Goal: Information Seeking & Learning: Find specific fact

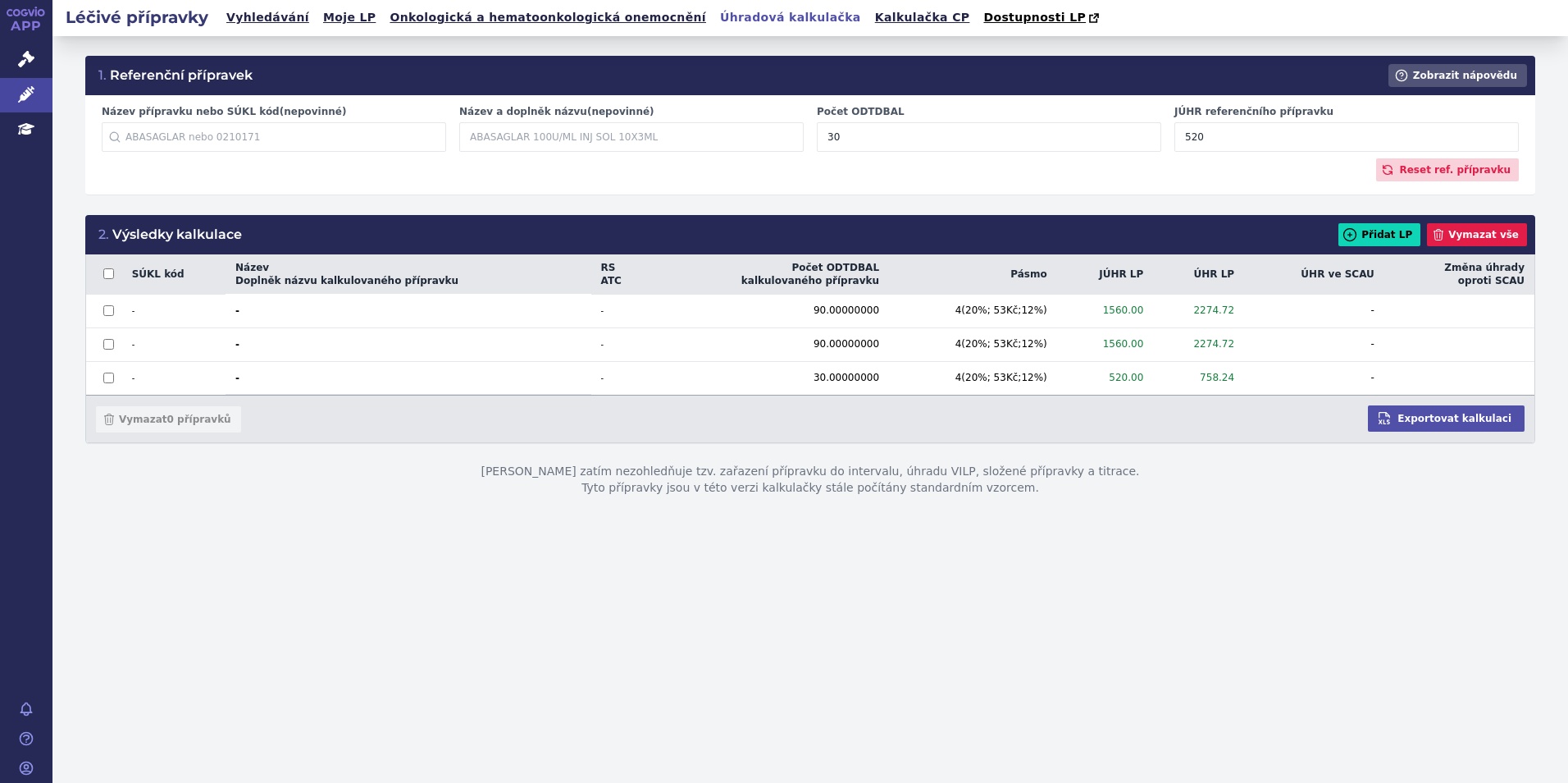
drag, startPoint x: 1270, startPoint y: 130, endPoint x: 1160, endPoint y: 152, distance: 112.2
click at [1160, 152] on div "Název přípravku nebo SÚKL kód (nepovinné) Začněte psát název přípravku nebo SÚK…" at bounding box center [810, 132] width 1430 height 53
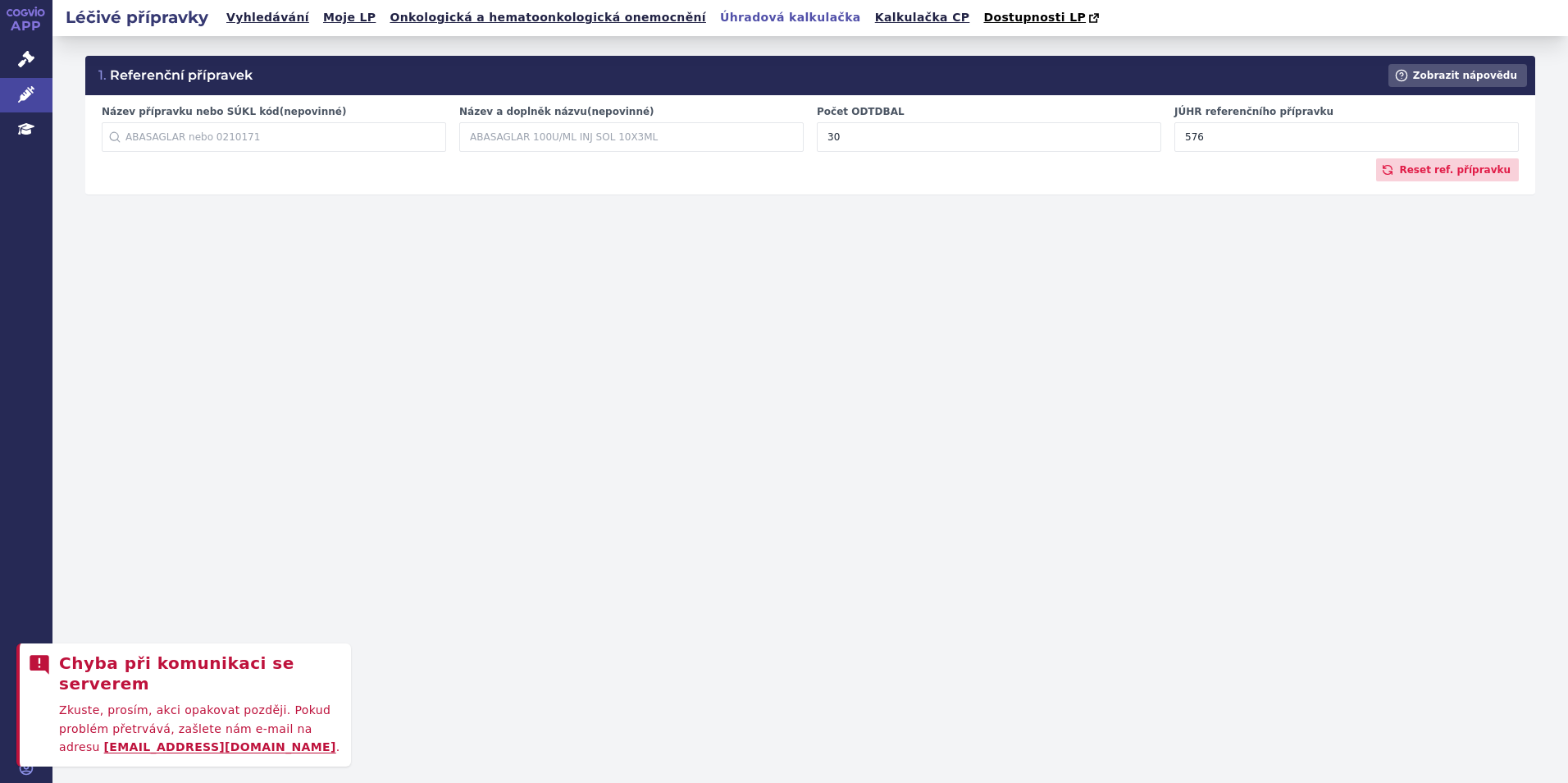
click at [1294, 131] on input "576" at bounding box center [1347, 137] width 344 height 30
type input "576"
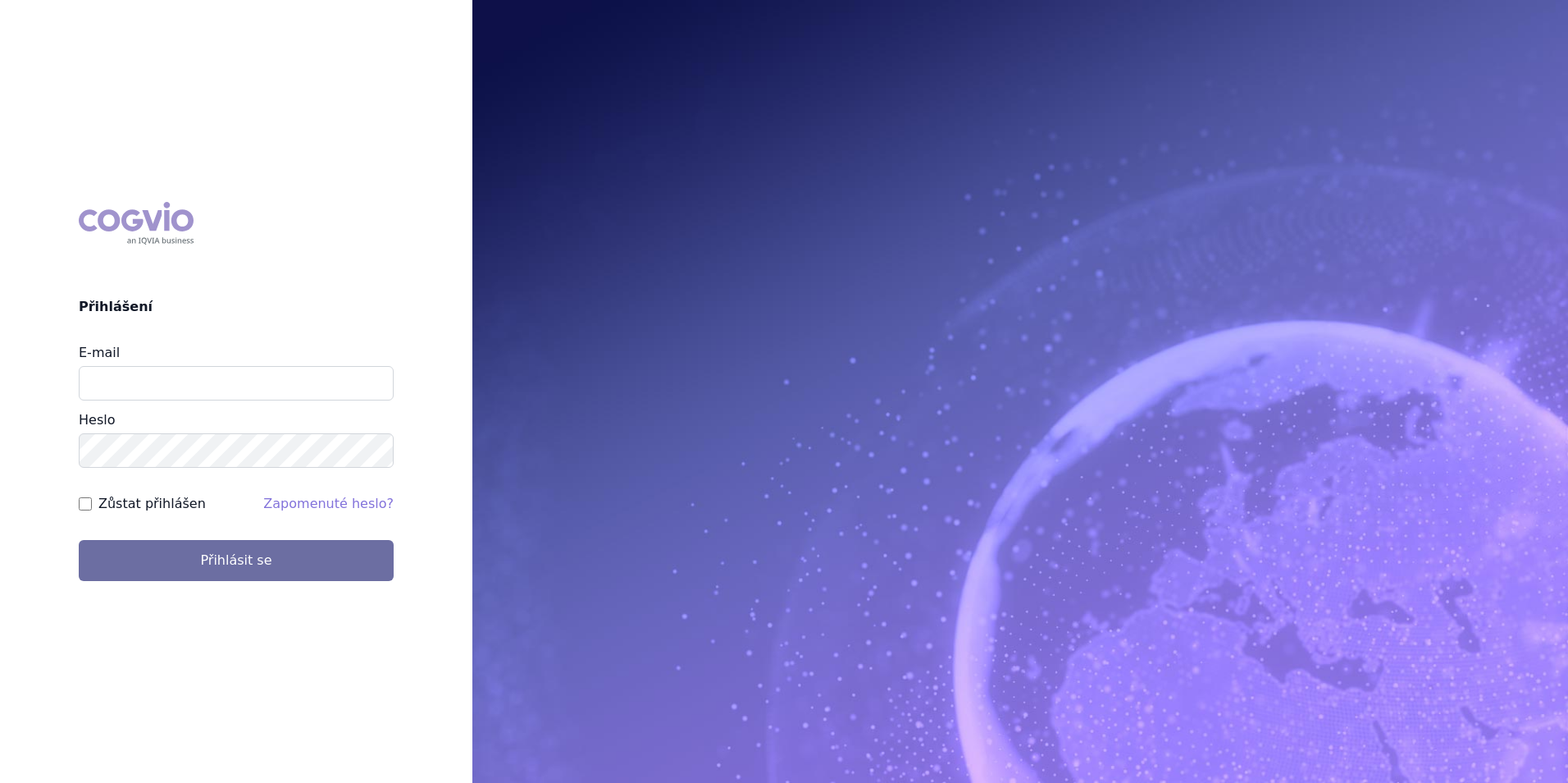
click at [292, 365] on div "E-mail" at bounding box center [236, 372] width 315 height 57
click at [287, 374] on input "E-mail" at bounding box center [236, 383] width 315 height 34
type input "klara.koubkova.ext@boehringer-ingelheim.com"
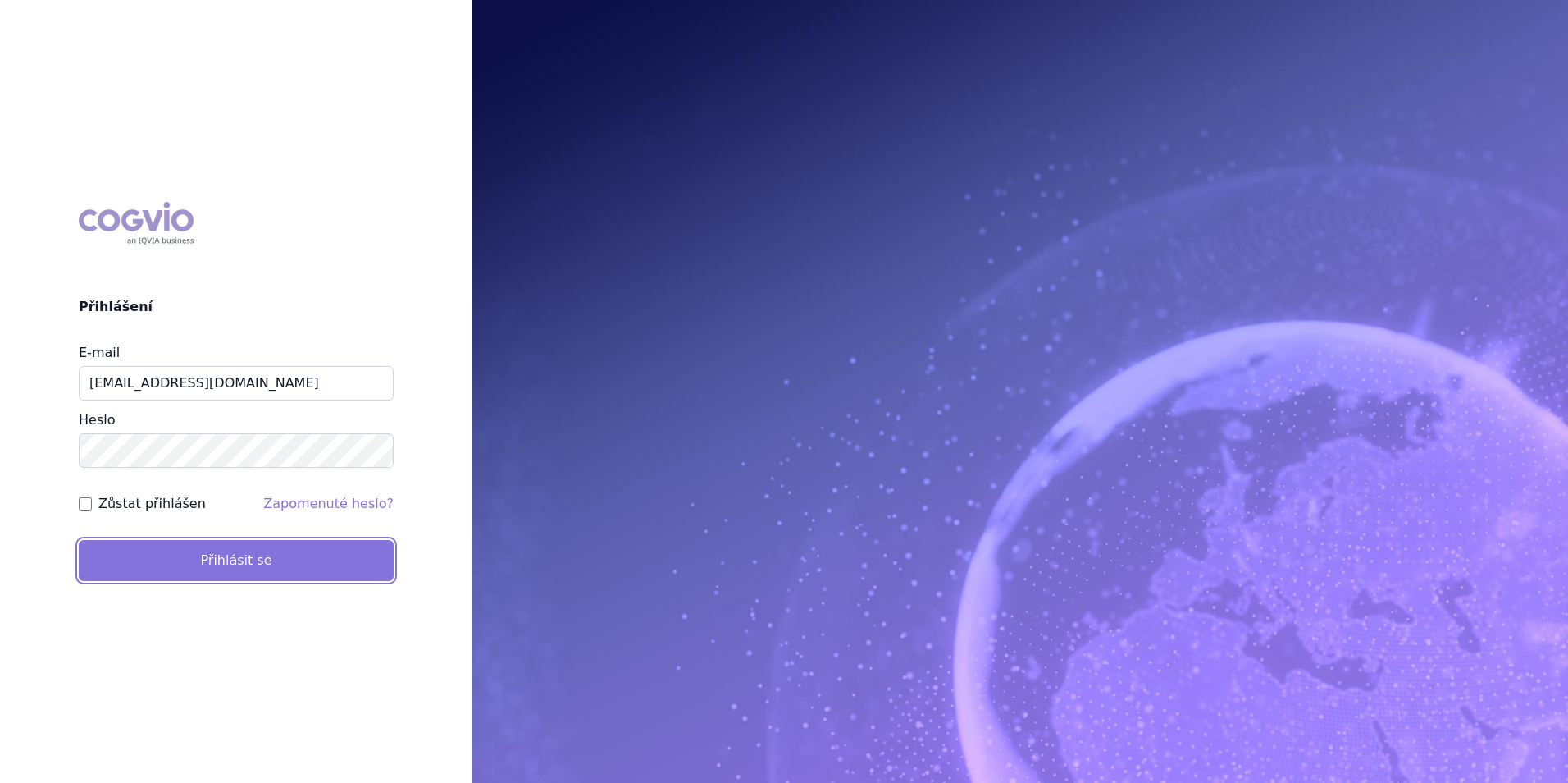
click at [243, 552] on button "Přihlásit se" at bounding box center [236, 561] width 315 height 41
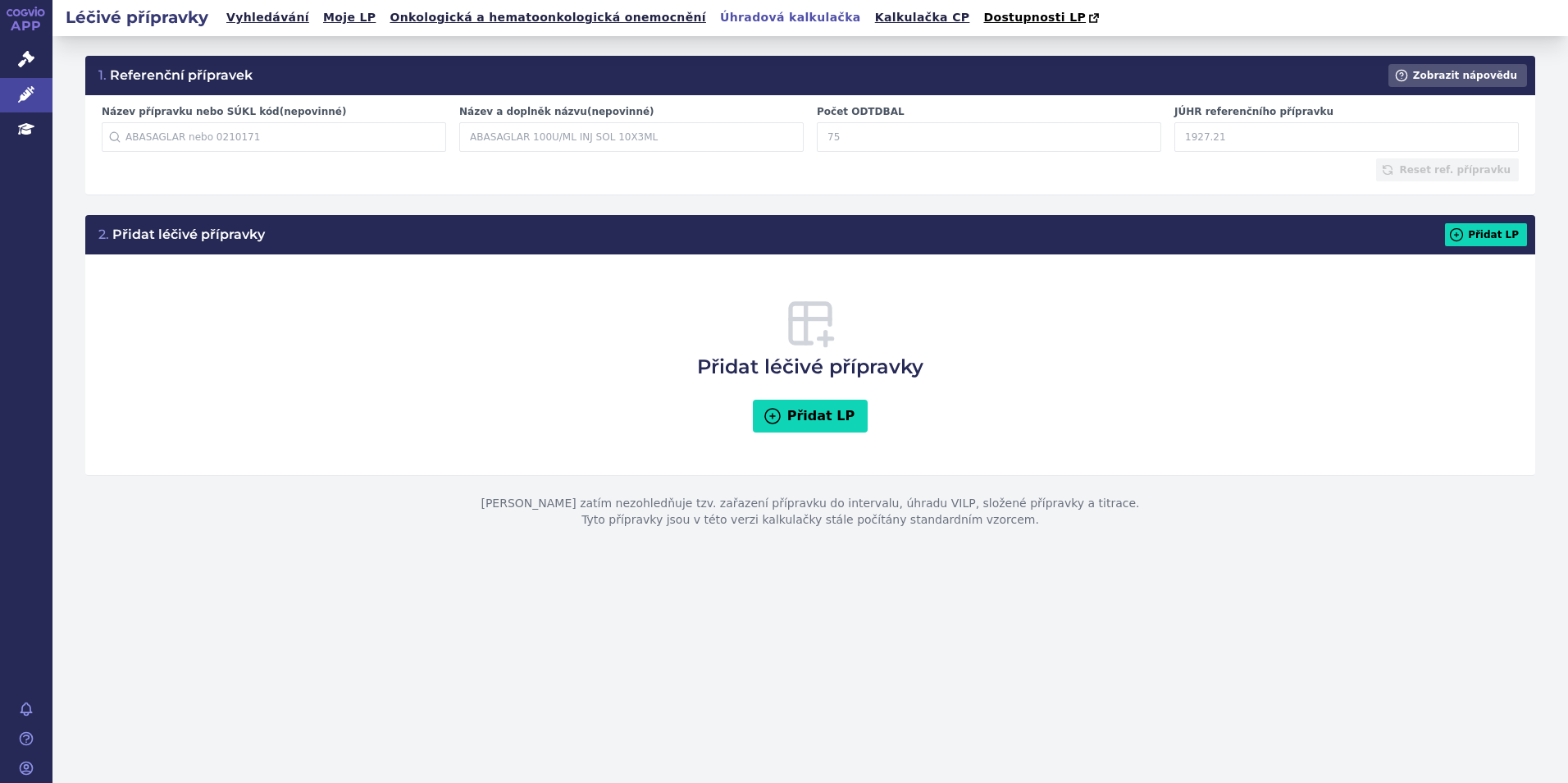
click at [913, 140] on input "Počet ODTDBAL" at bounding box center [989, 137] width 344 height 30
type input "30"
click at [1205, 141] on input "JÚHR referenčního přípravku" at bounding box center [1347, 137] width 344 height 30
type input "576.80"
click at [1462, 242] on icon at bounding box center [1456, 234] width 17 height 17
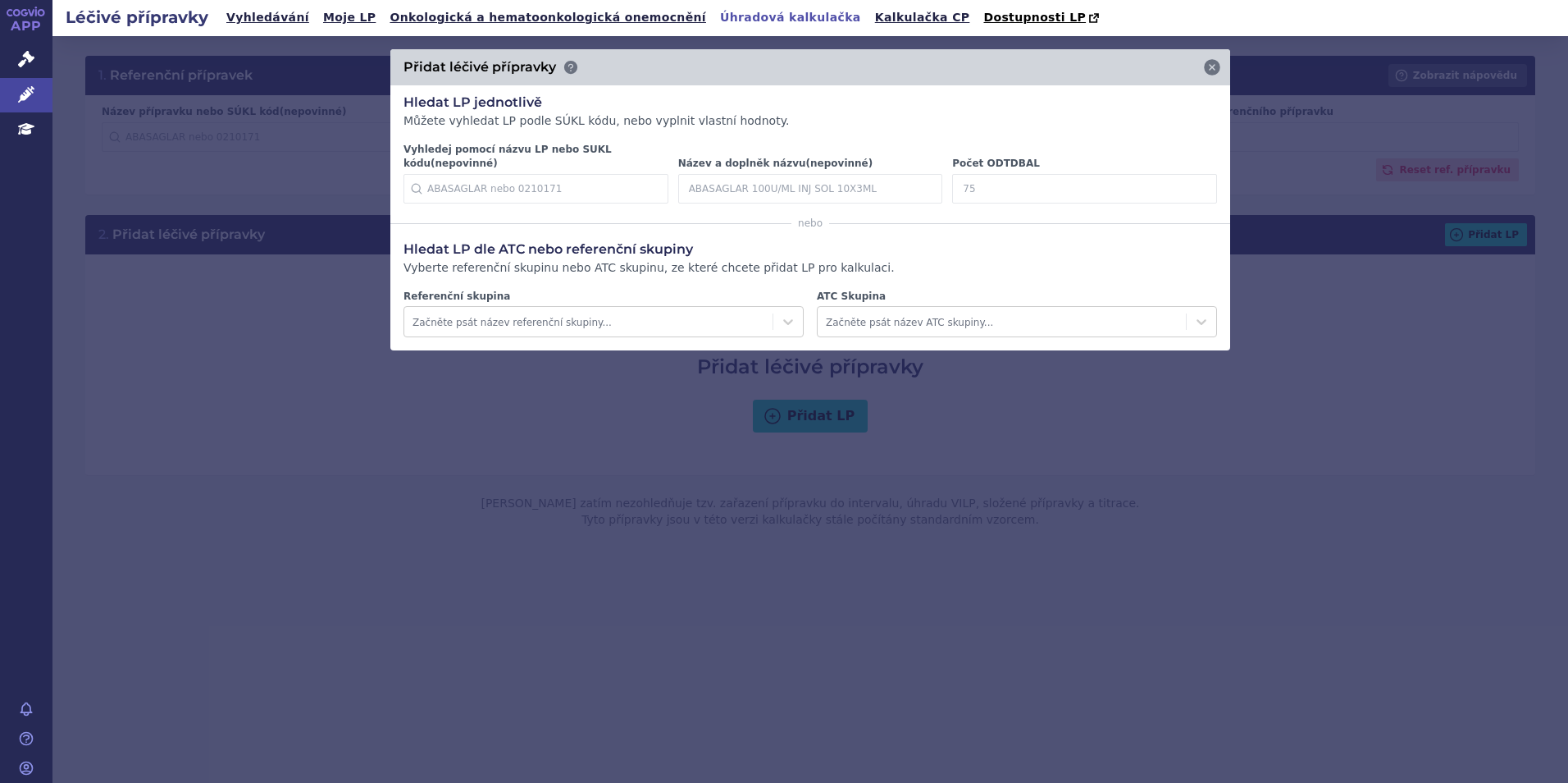
click at [1008, 178] on input "Počet ODTDBAL" at bounding box center [1084, 189] width 264 height 30
type input "30"
click at [1193, 181] on icon at bounding box center [1192, 189] width 17 height 17
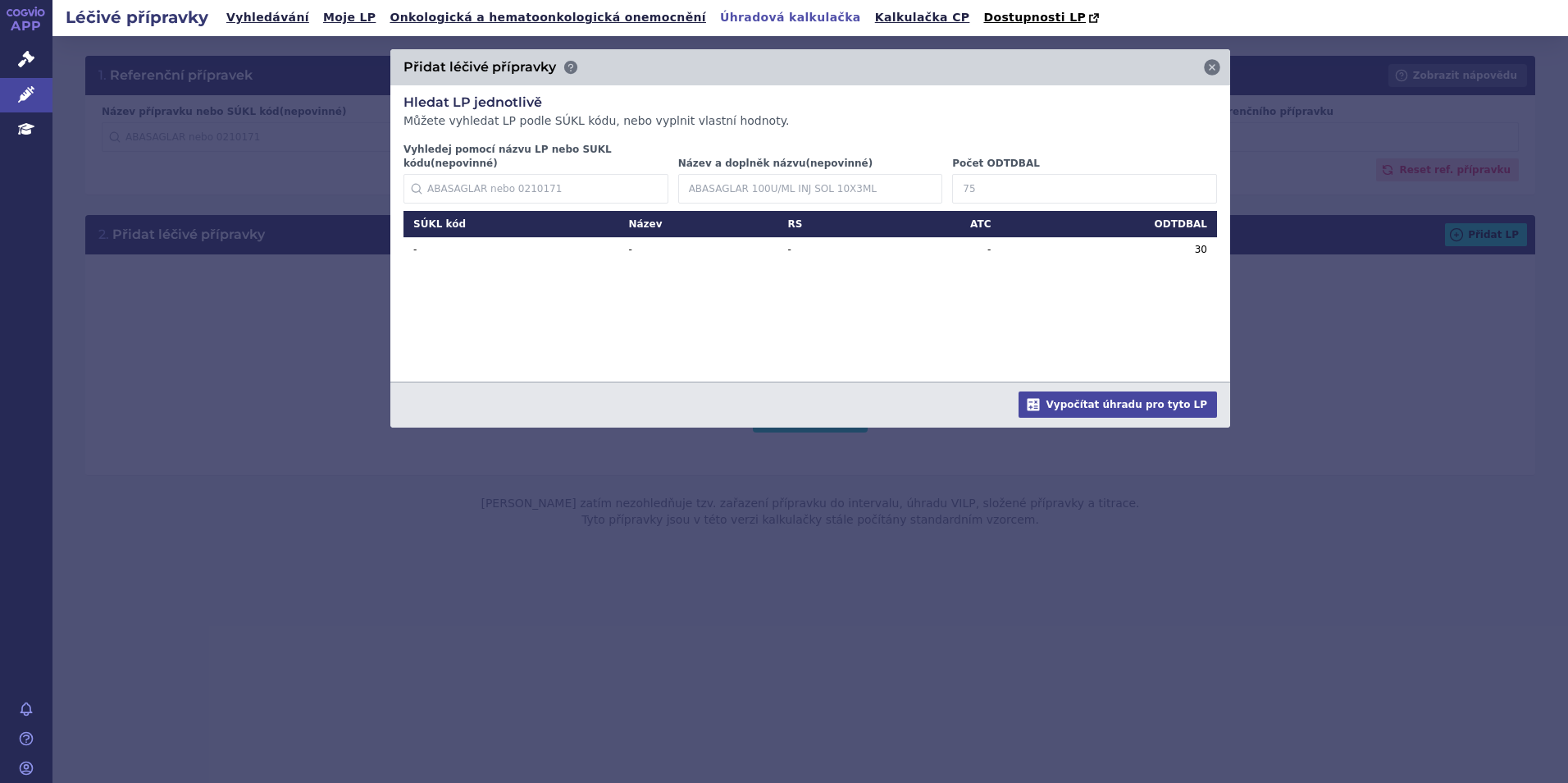
click at [1015, 174] on input "Počet ODTDBAL" at bounding box center [1084, 189] width 264 height 30
type input "90"
click at [1197, 181] on icon at bounding box center [1192, 189] width 17 height 17
click at [1131, 392] on button "Vypočítat úhradu pro tyto LP" at bounding box center [1118, 404] width 199 height 27
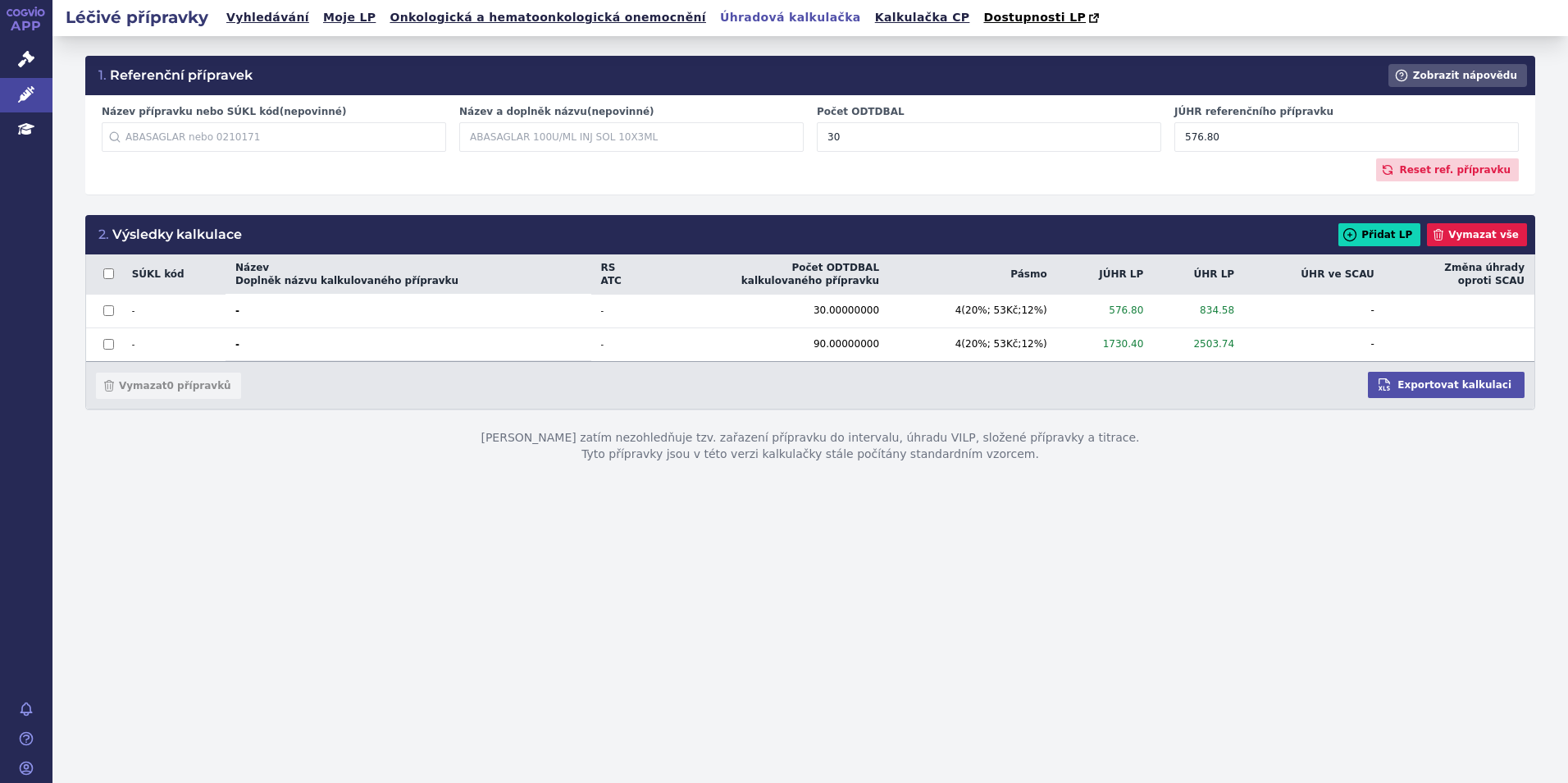
drag, startPoint x: 1219, startPoint y: 137, endPoint x: 1150, endPoint y: 146, distance: 69.6
click at [1150, 146] on div "Název přípravku nebo SÚKL kód (nepovinné) Začněte psát název přípravku nebo SÚK…" at bounding box center [810, 132] width 1430 height 53
drag, startPoint x: 1253, startPoint y: 134, endPoint x: 1124, endPoint y: 146, distance: 129.6
click at [1124, 146] on div "Název přípravku nebo SÚKL kód (nepovinné) Začněte psát název přípravku nebo SÚK…" at bounding box center [810, 132] width 1430 height 53
type input "527.29"
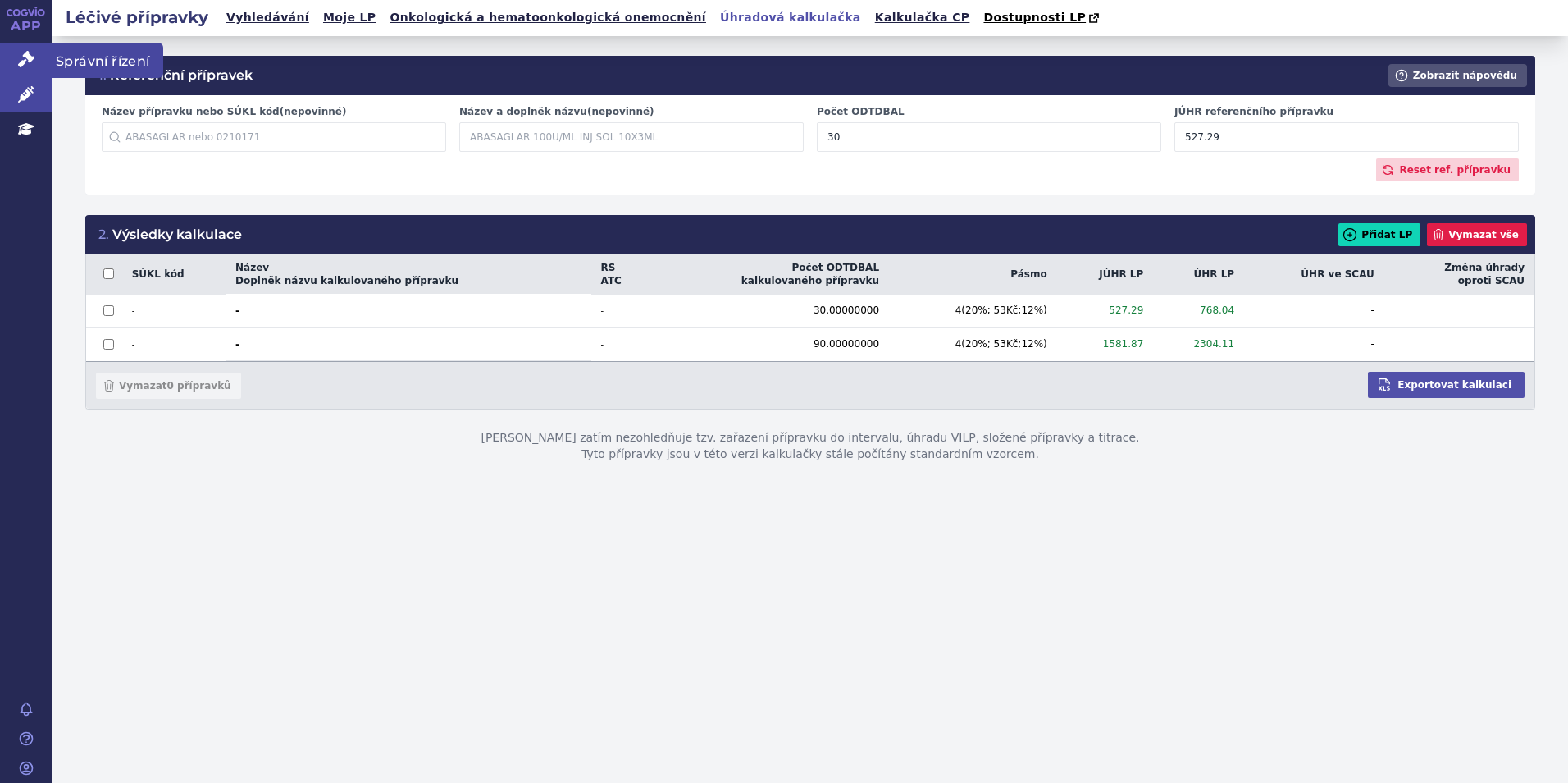
click at [30, 58] on icon at bounding box center [26, 59] width 17 height 17
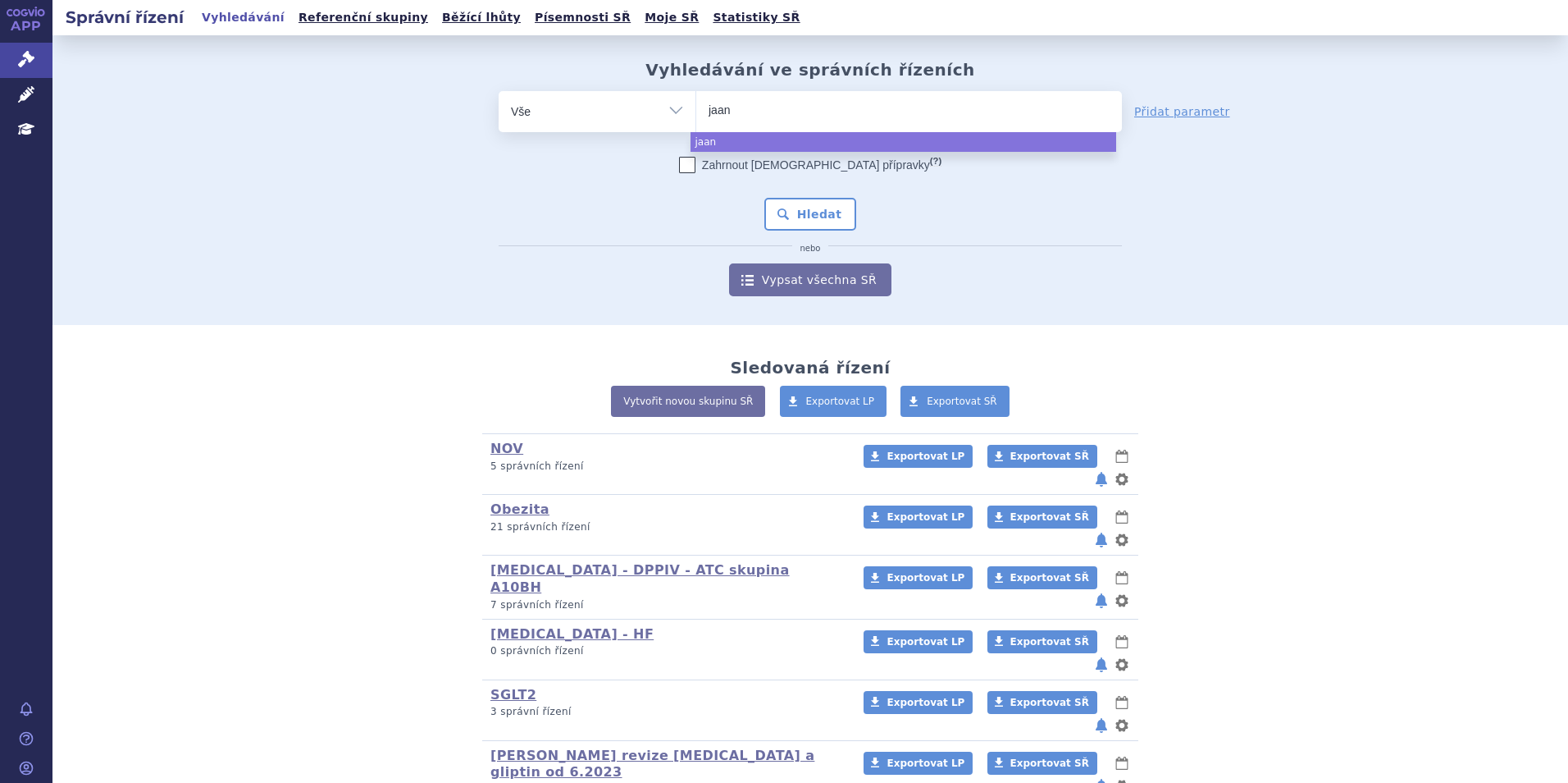
select select
type input "jaanc"
type input "jaance"
select select "jaance"
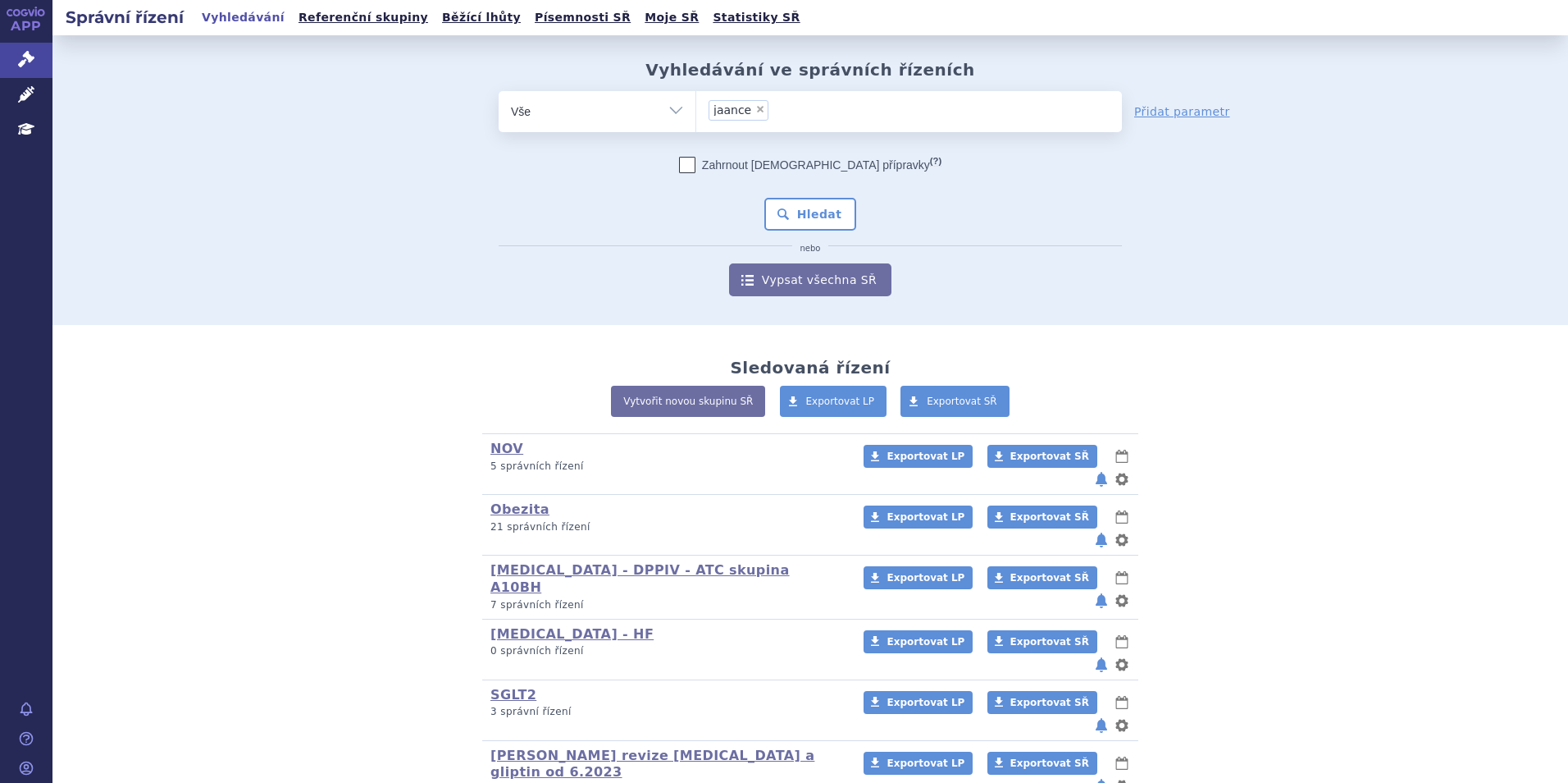
click at [755, 106] on span "×" at bounding box center [760, 109] width 10 height 10
click at [696, 106] on select "jaance" at bounding box center [695, 111] width 1 height 41
select select
click at [752, 106] on ul at bounding box center [908, 108] width 426 height 34
click at [696, 106] on select "jaance" at bounding box center [695, 111] width 1 height 41
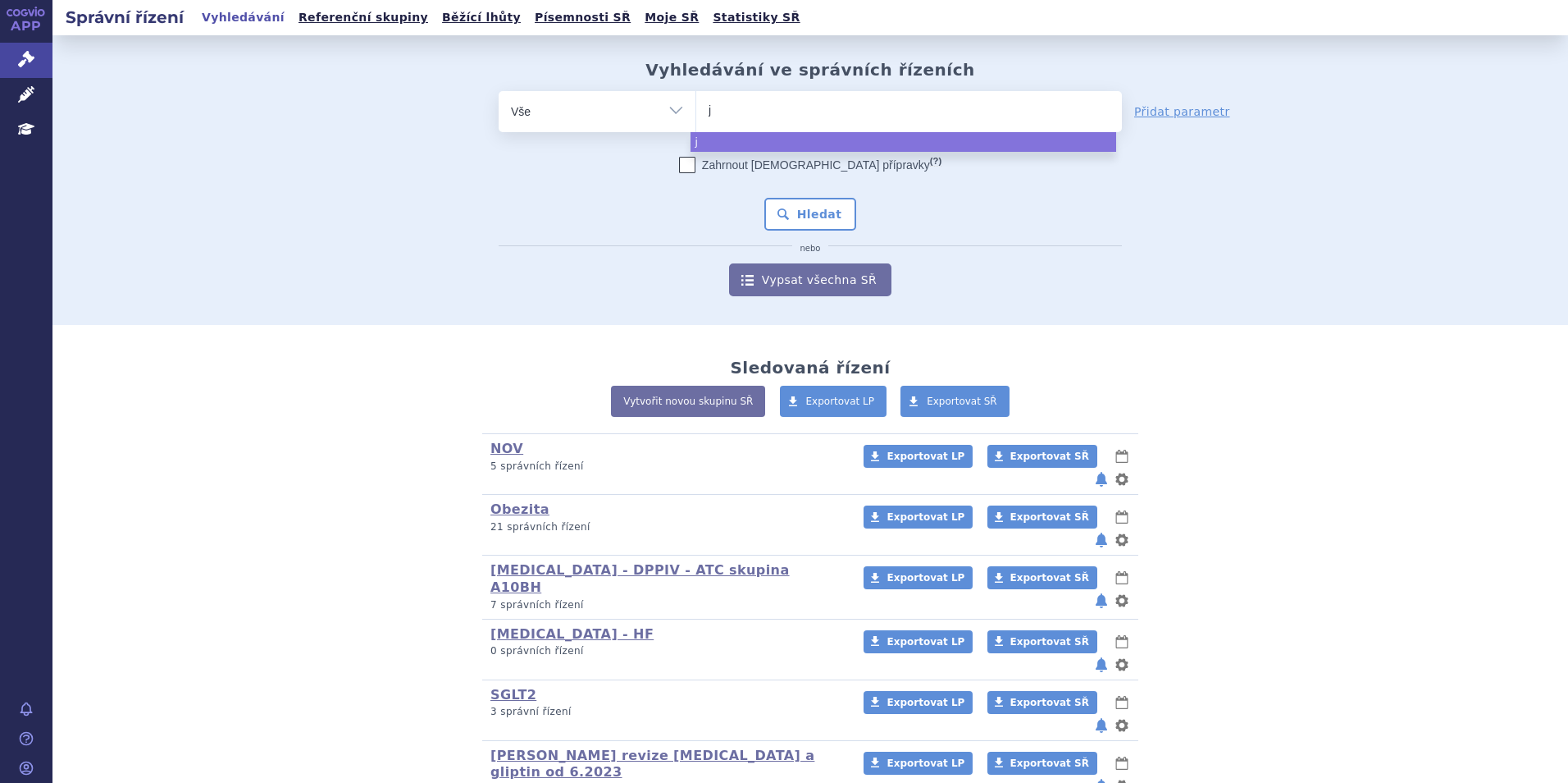
type input "ja"
type input "jar"
type input "jardi"
type input "jardian"
type input "jardianc"
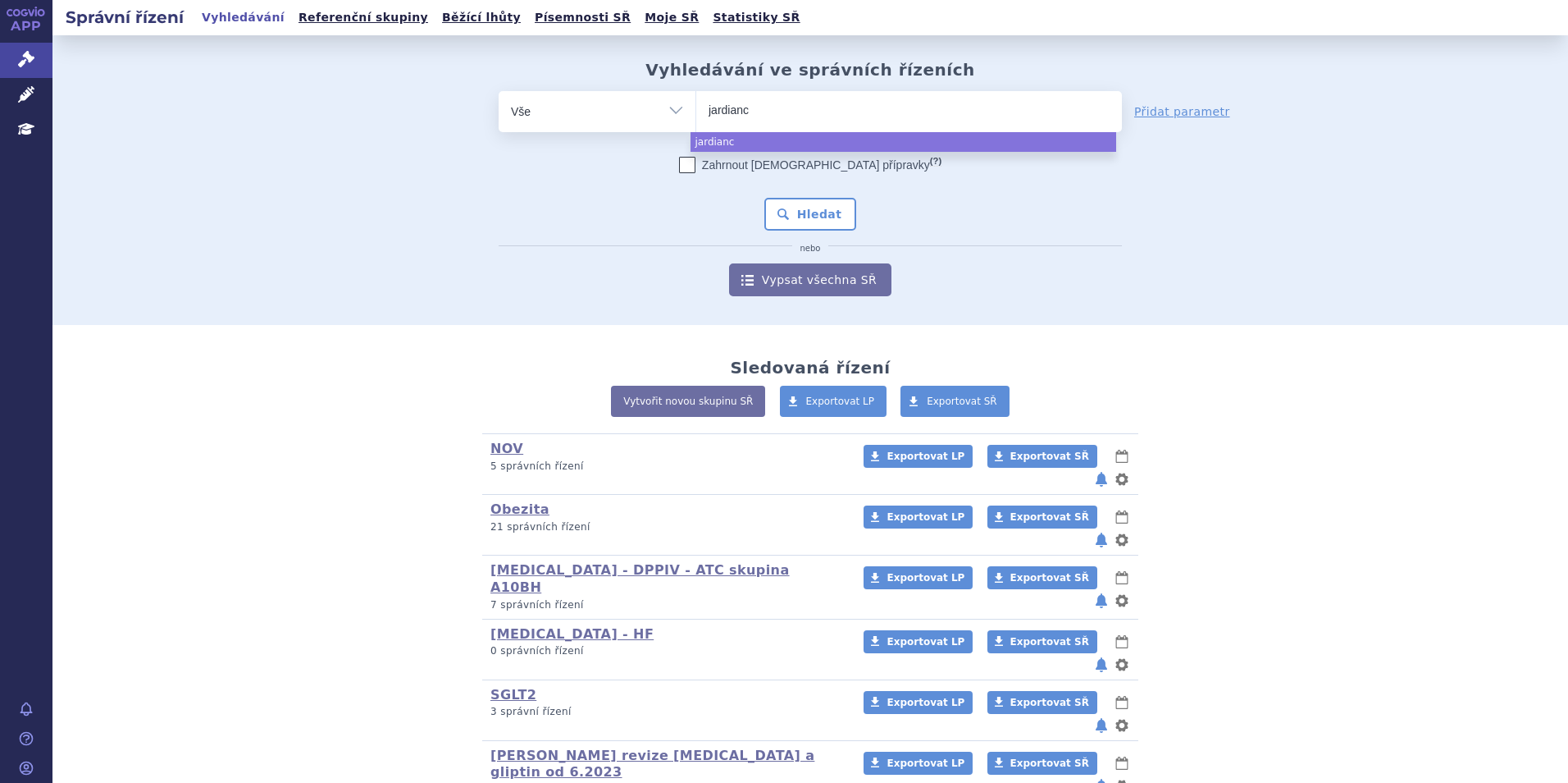
type input "jardiance"
select select "jardiance"
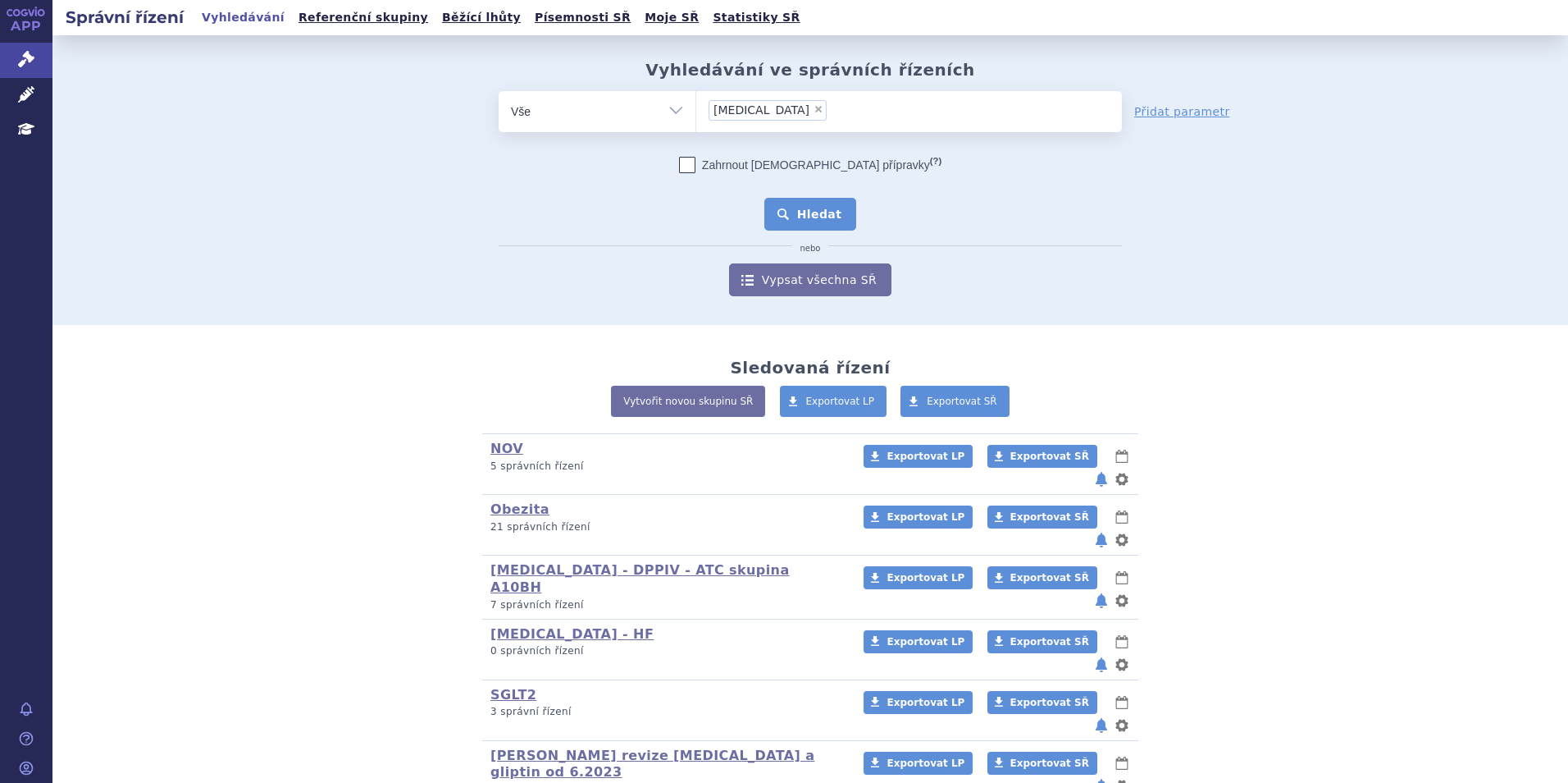
click at [814, 221] on button "Hledat" at bounding box center [810, 213] width 92 height 32
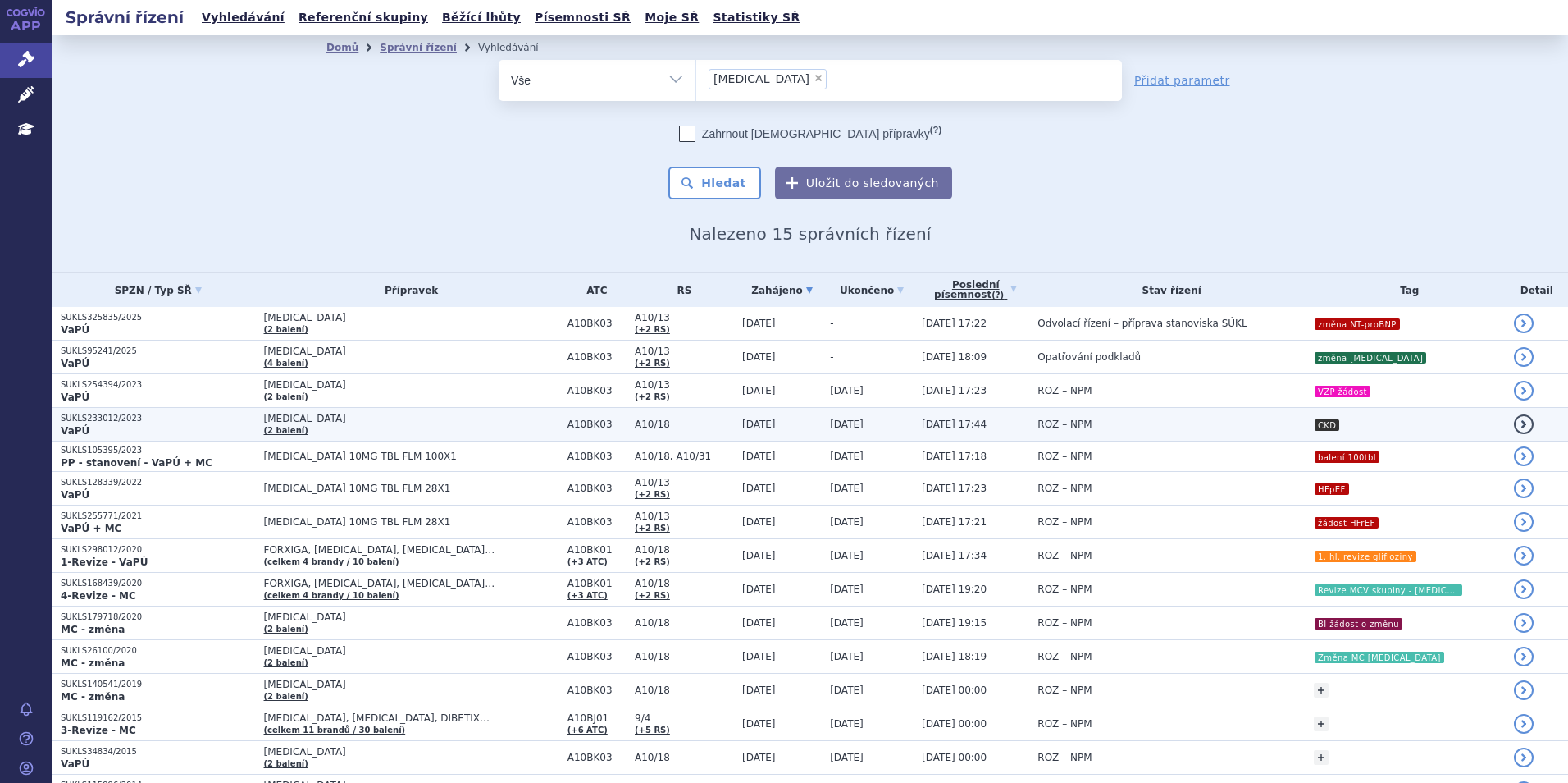
click at [349, 419] on span "[MEDICAL_DATA]" at bounding box center [412, 419] width 295 height 12
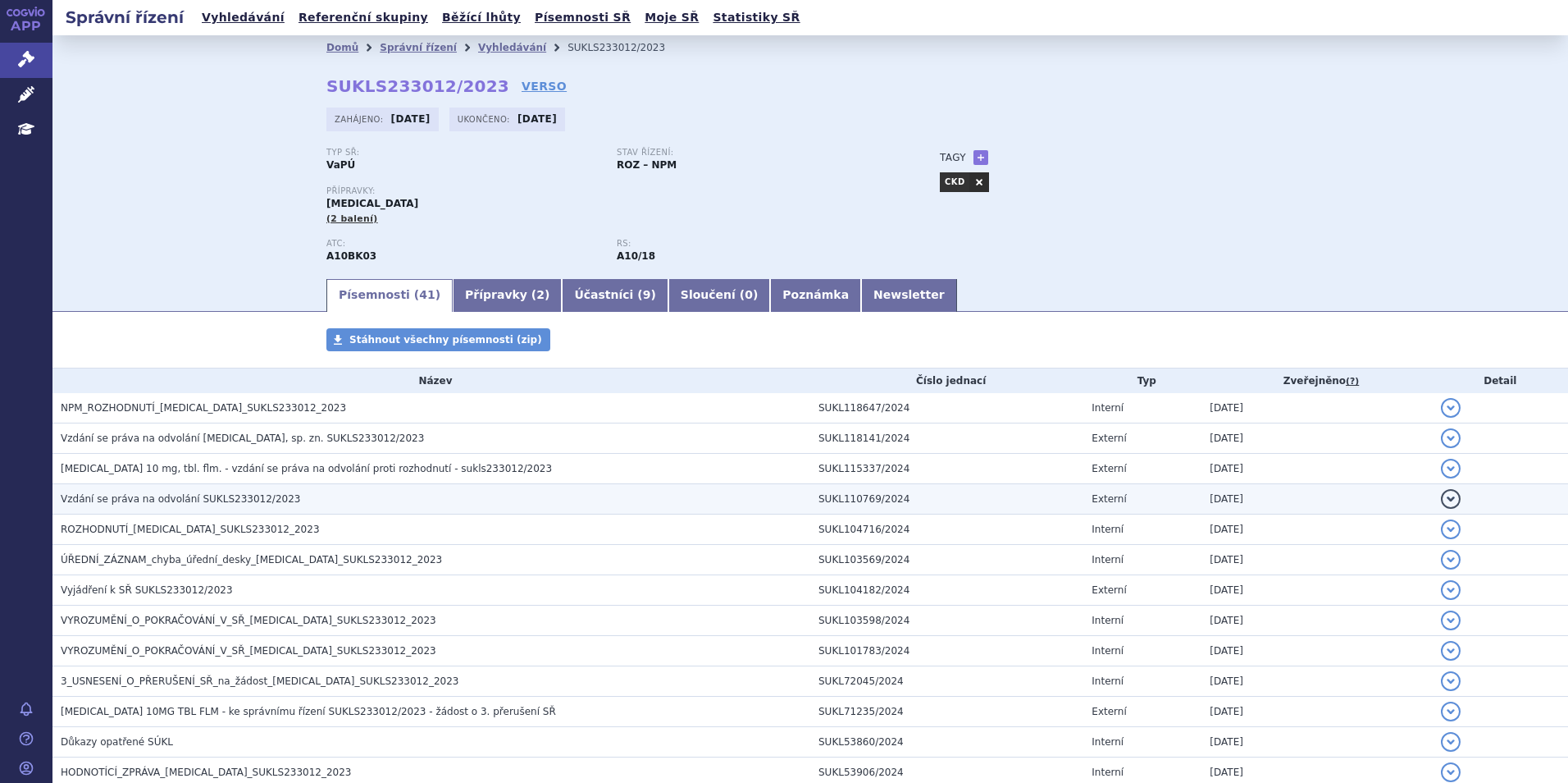
scroll to position [82, 0]
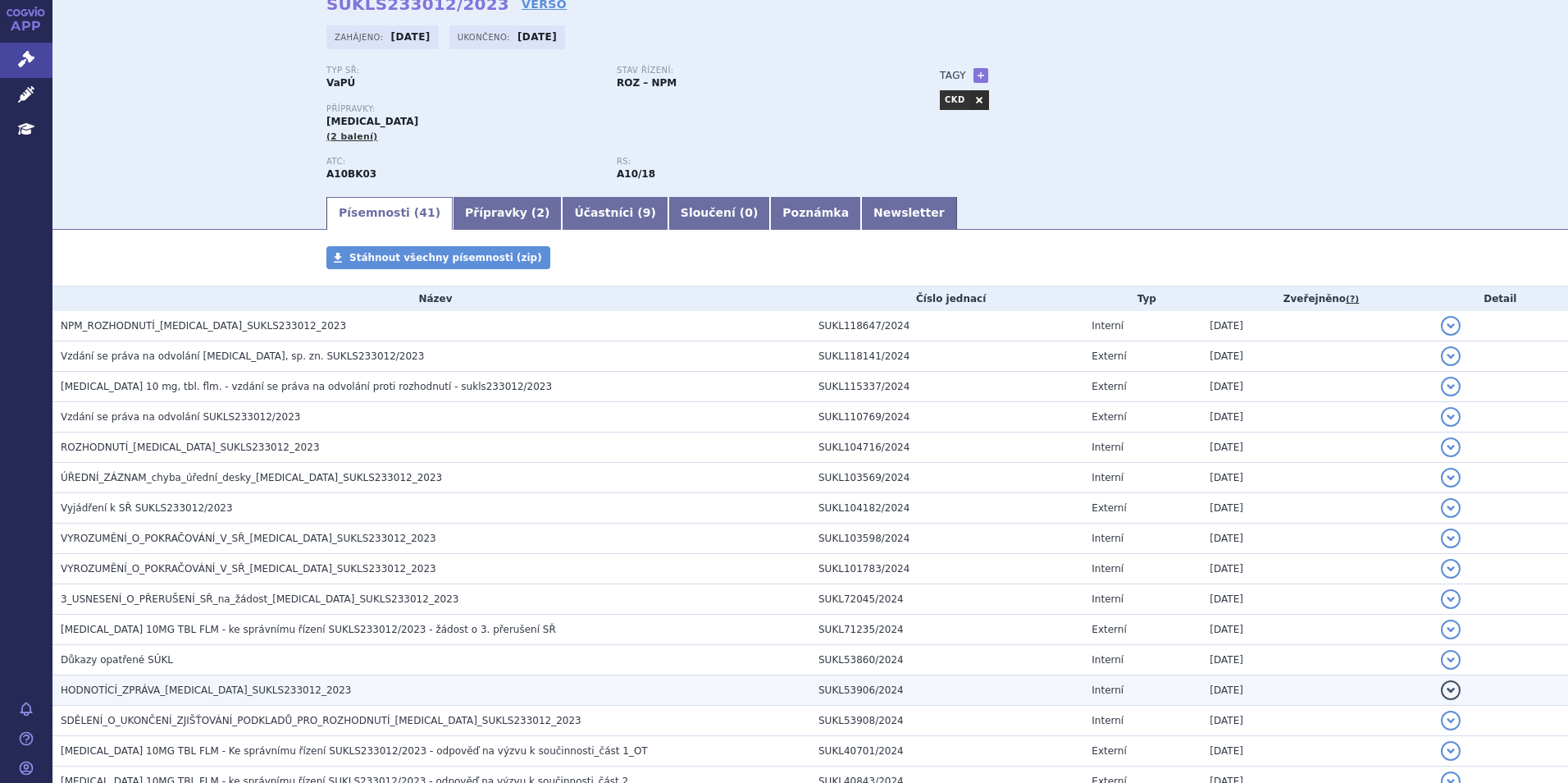
click at [179, 692] on span "HODNOTÍCÍ_ZPRÁVA_[MEDICAL_DATA]_SUKLS233012_2023" at bounding box center [206, 691] width 291 height 12
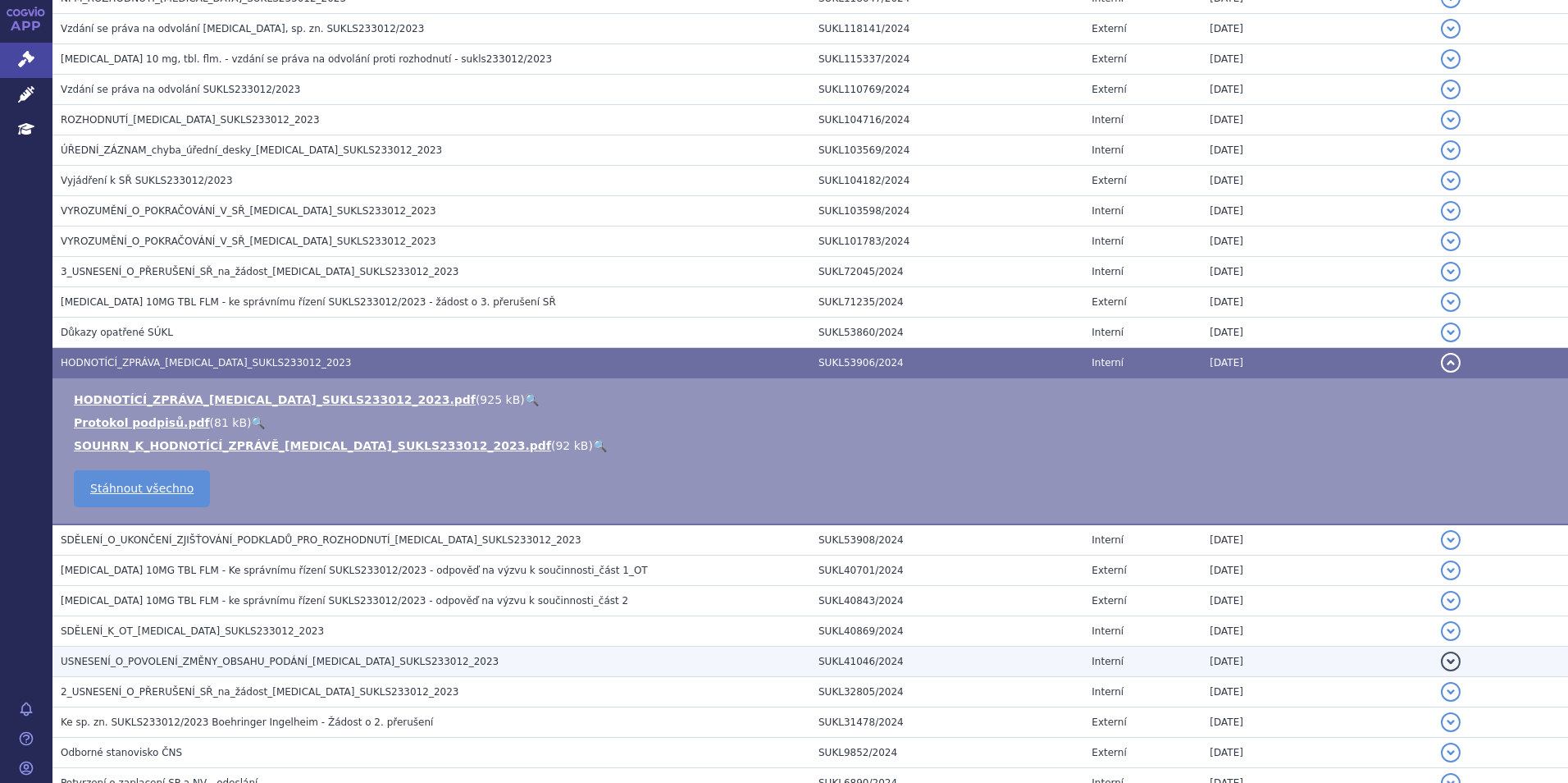
scroll to position [410, 0]
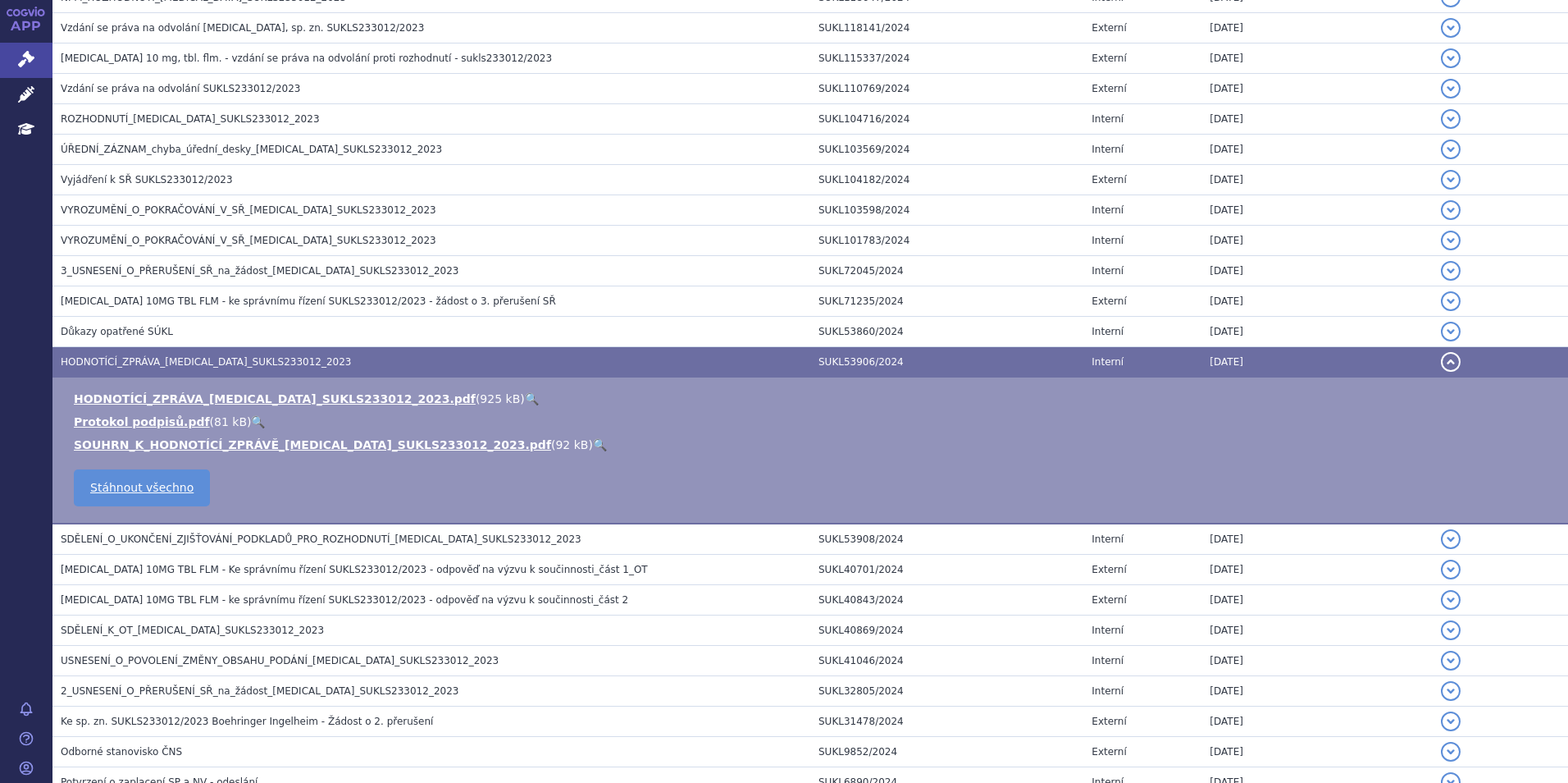
click at [324, 390] on td "HODNOTÍCÍ_ZPRÁVA_[MEDICAL_DATA]_SUKLS233012_2023.pdf ( 925 kB ) 🔍 Protokol podp…" at bounding box center [810, 451] width 1516 height 147
click at [325, 393] on link "HODNOTÍCÍ_ZPRÁVA_[MEDICAL_DATA]_SUKLS233012_2023.pdf" at bounding box center [274, 398] width 402 height 13
